Goal: Obtain resource: Download file/media

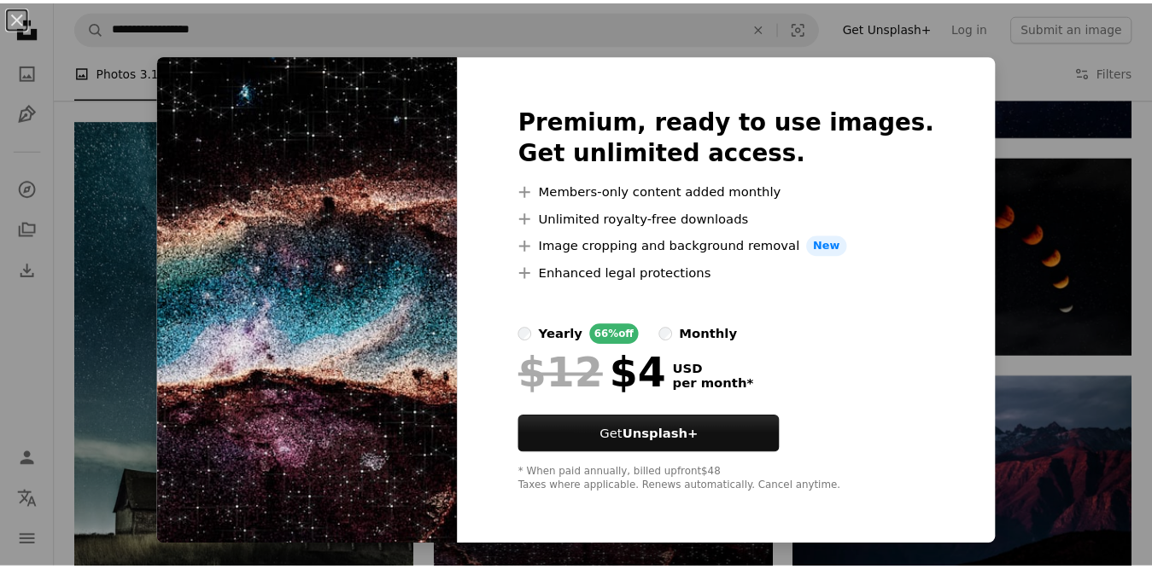
scroll to position [4124, 0]
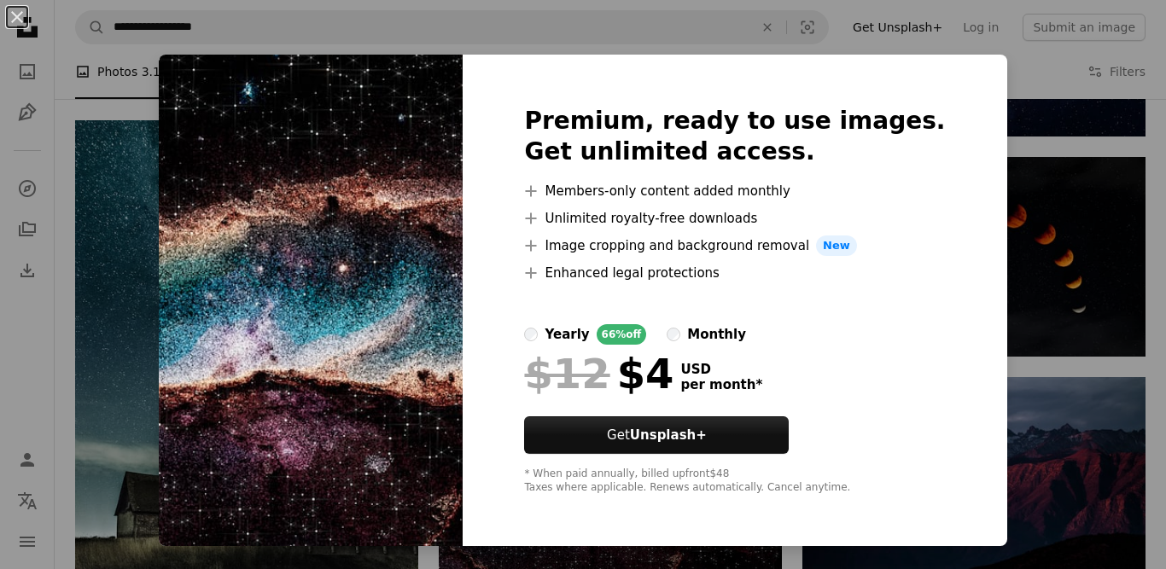
click at [1012, 389] on div "An X shape Premium, ready to use images. Get unlimited access. A plus sign Memb…" at bounding box center [583, 284] width 1166 height 569
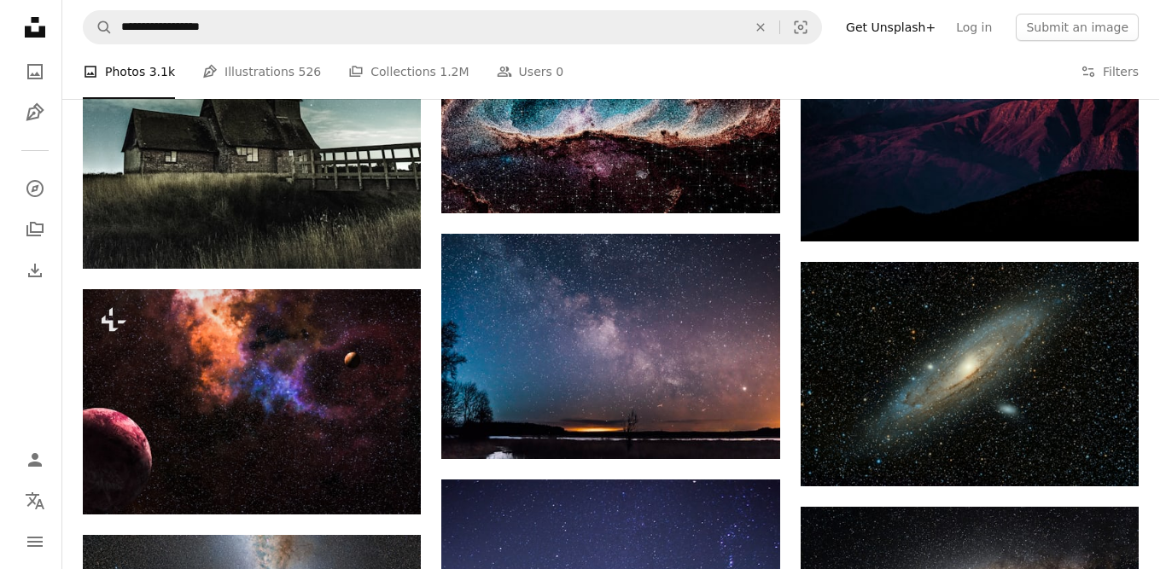
scroll to position [4465, 0]
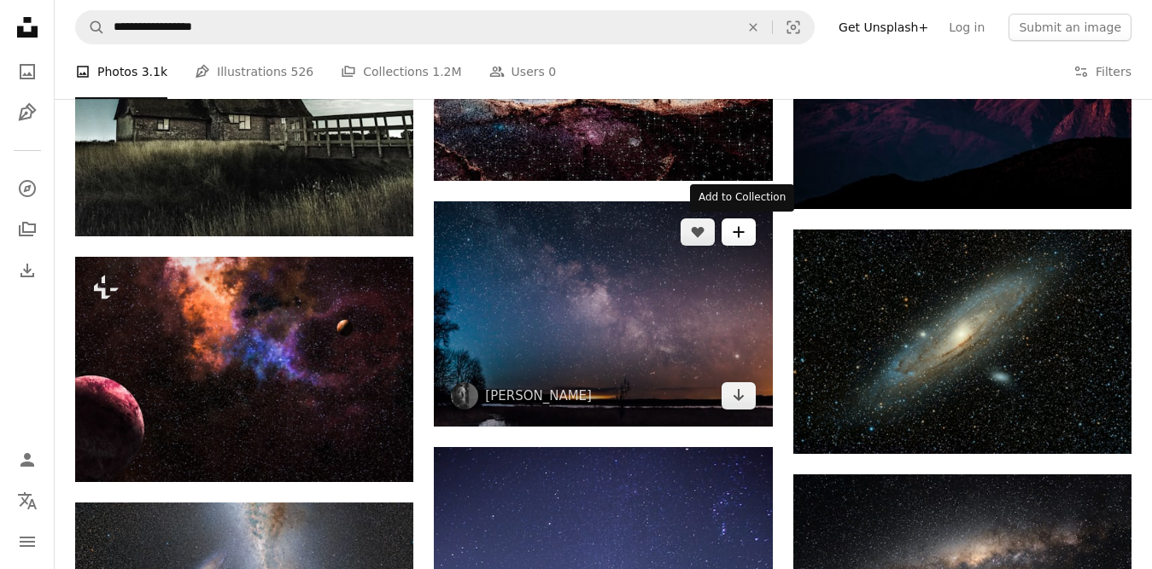
click at [739, 244] on button "A plus sign" at bounding box center [738, 232] width 34 height 27
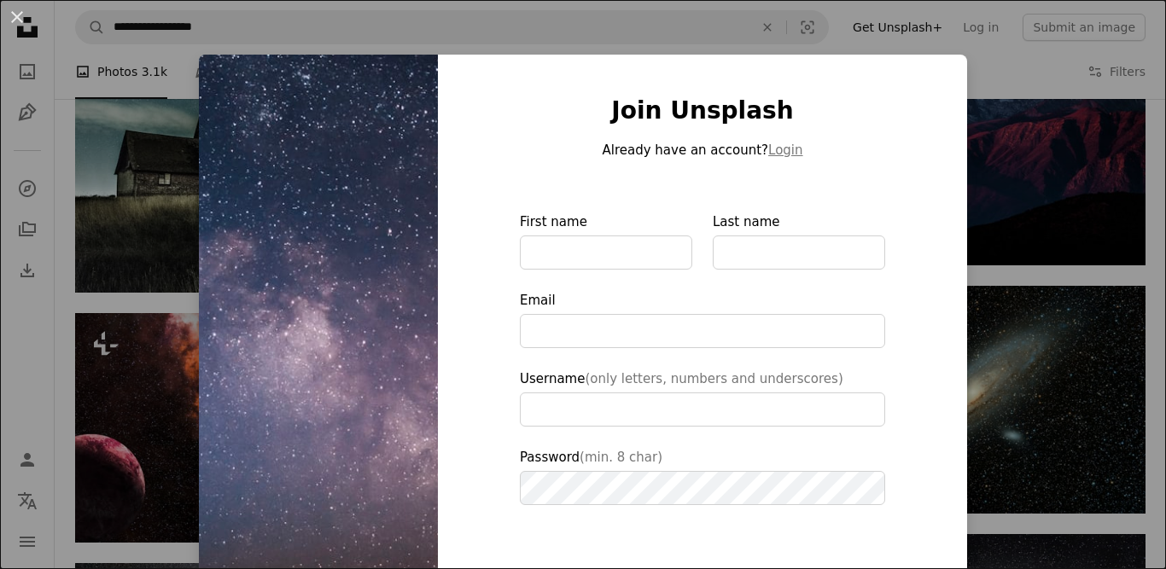
click at [1037, 167] on div "An X shape Join Unsplash Already have an account? Login First name Last name Em…" at bounding box center [583, 284] width 1166 height 569
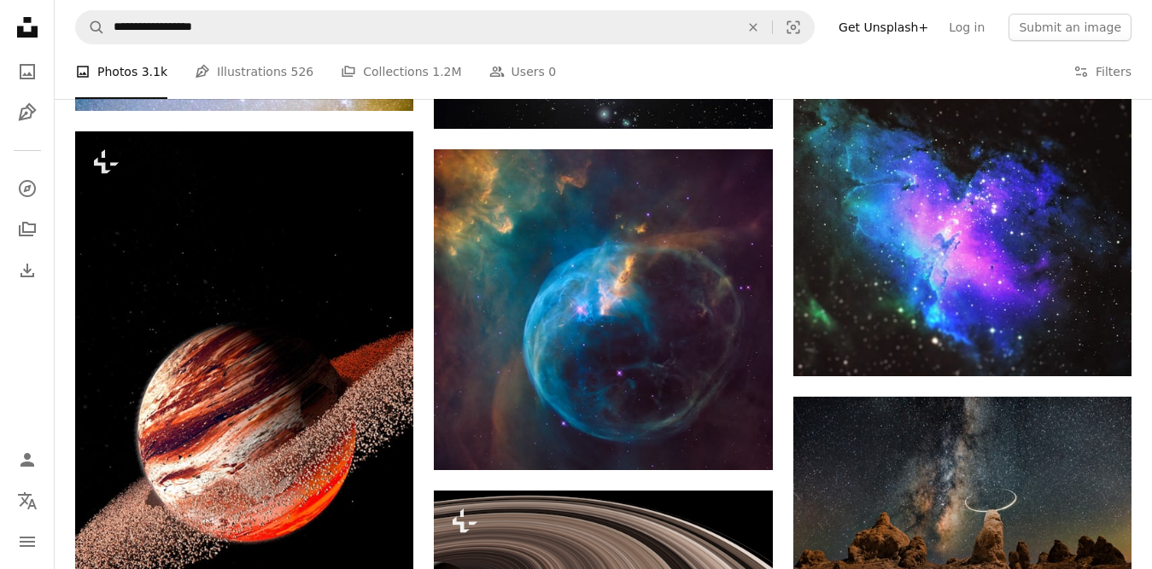
scroll to position [3147, 0]
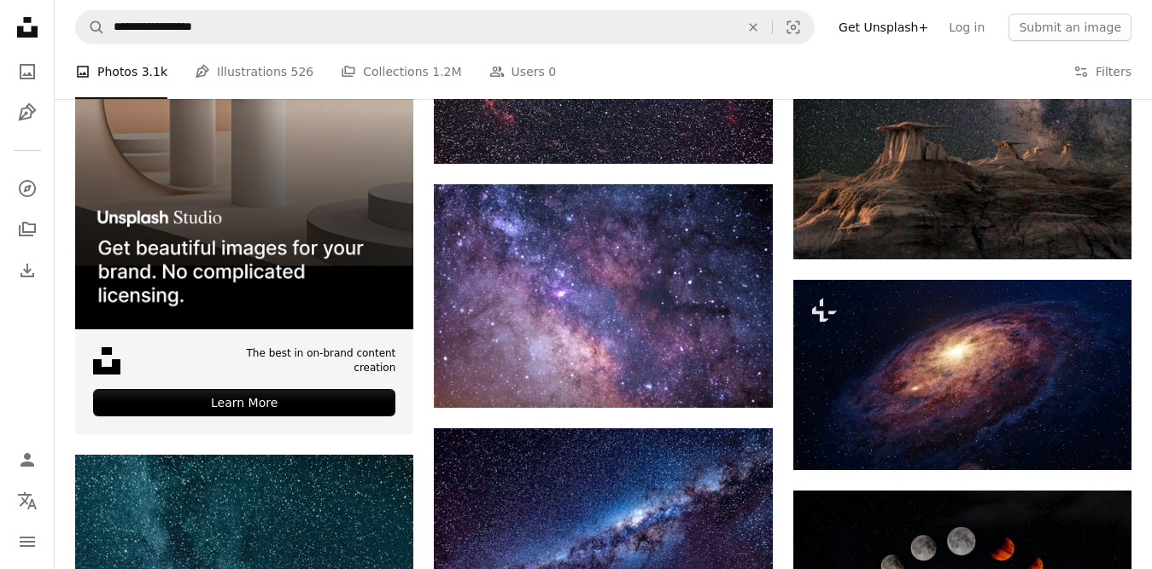
scroll to position [3751, 0]
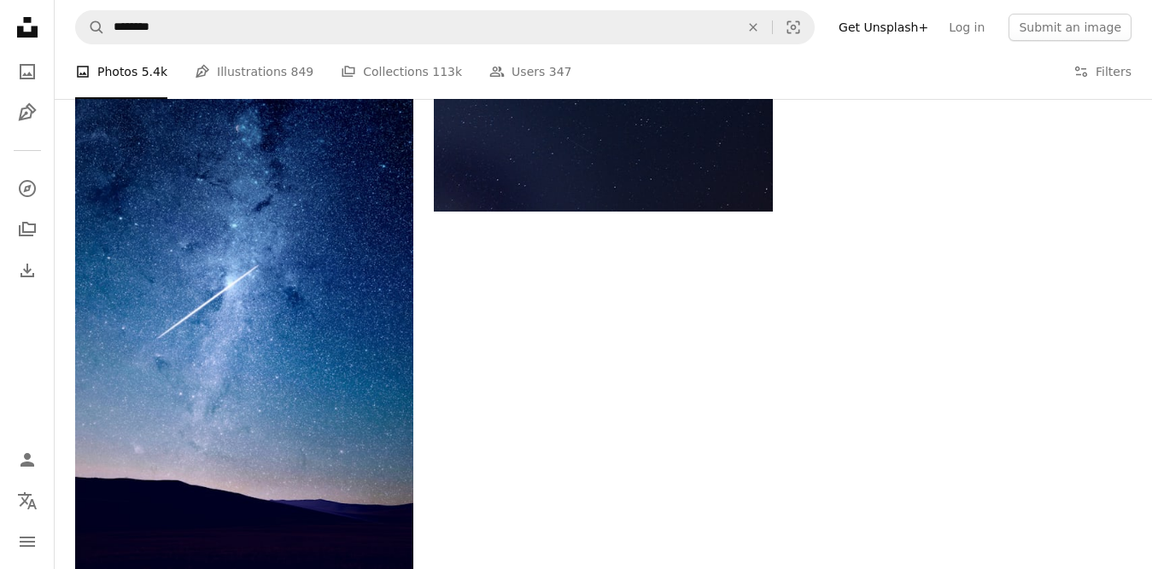
scroll to position [246, 0]
